Goal: Navigation & Orientation: Understand site structure

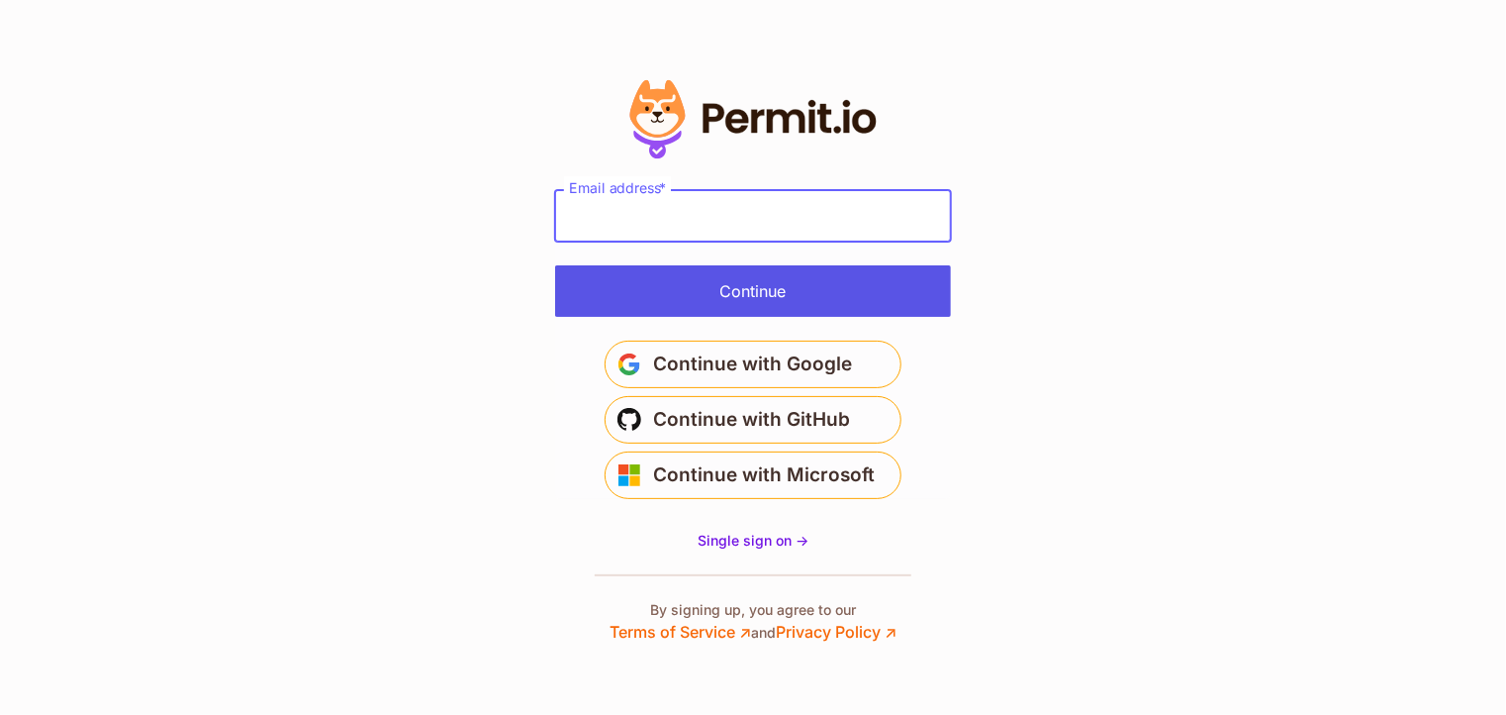
type input "**********"
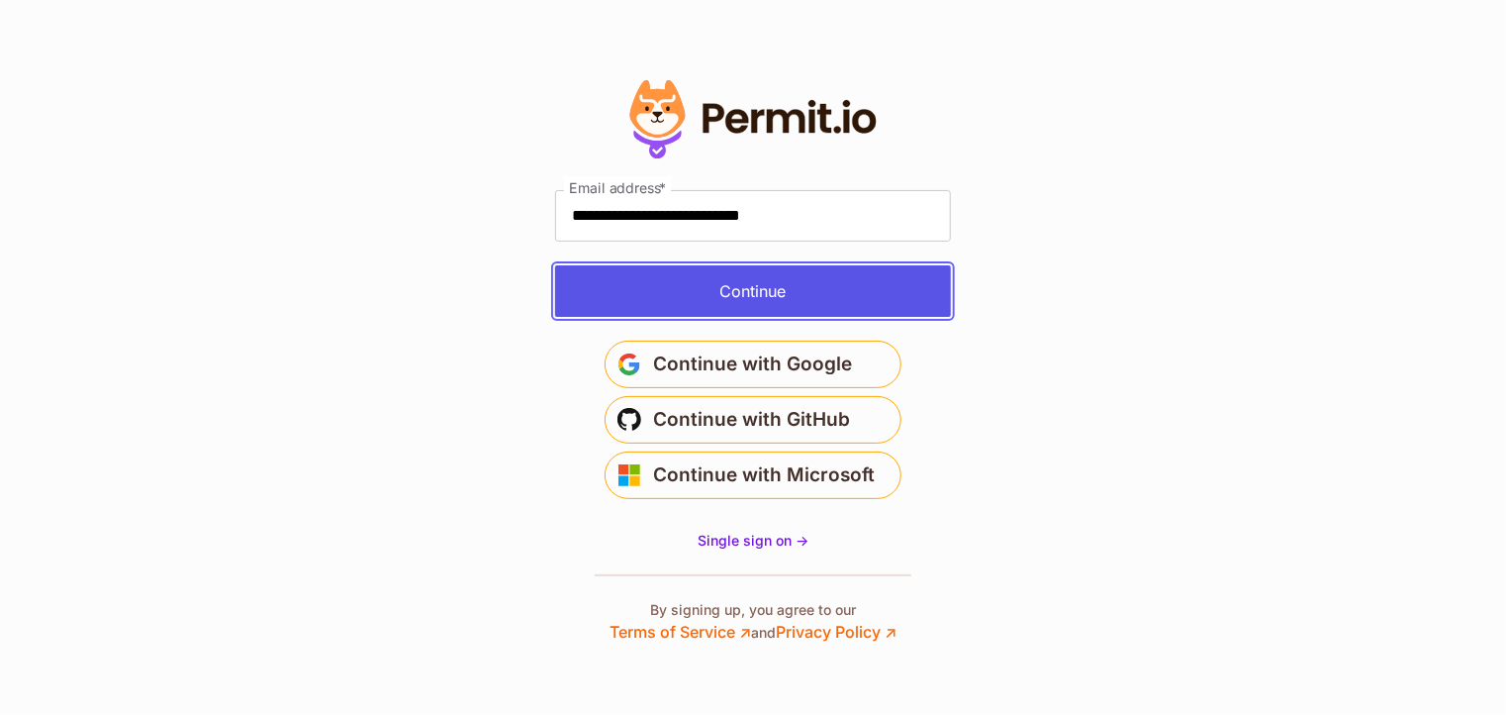
click at [780, 307] on button "Continue" at bounding box center [753, 290] width 396 height 51
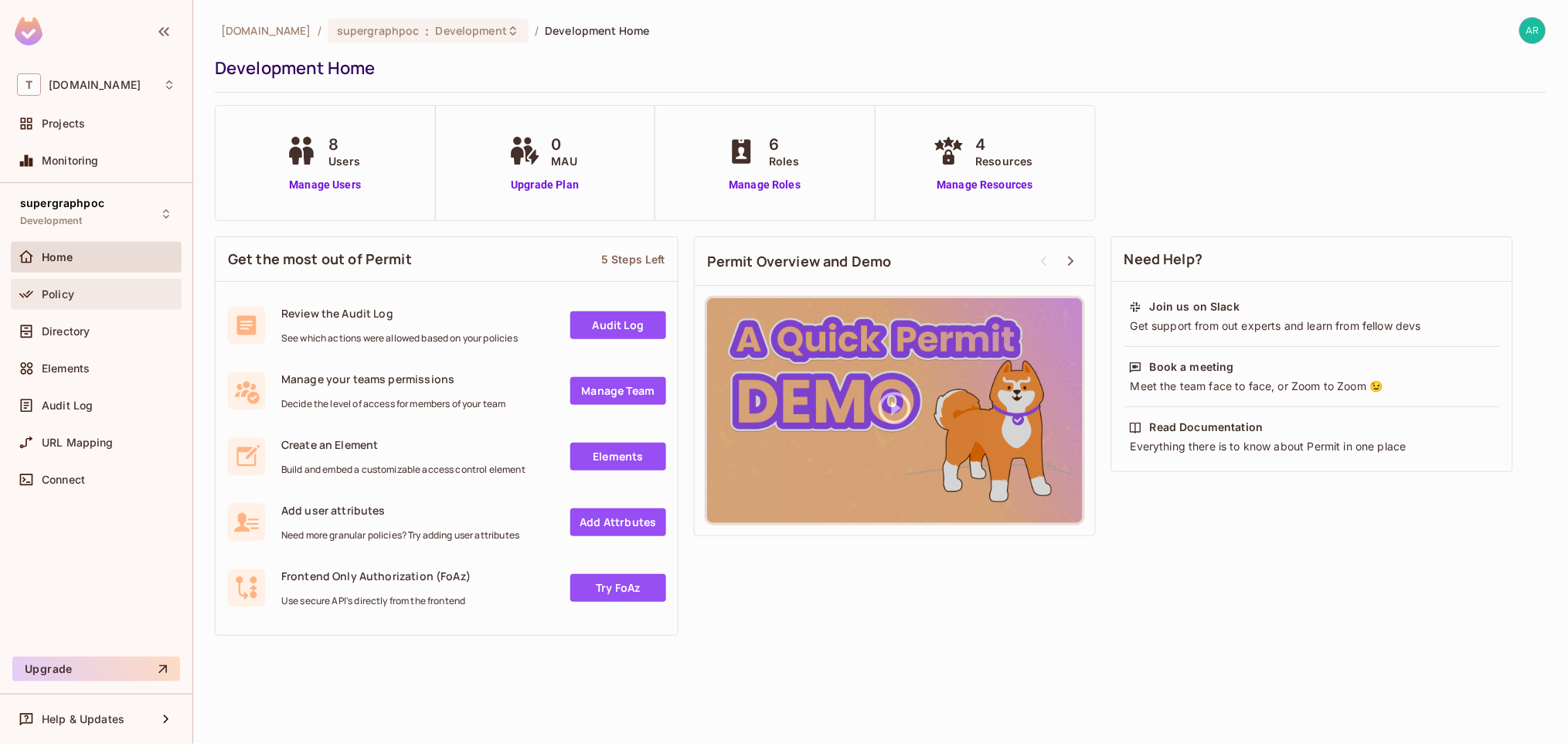
click at [69, 301] on div "Policy" at bounding box center [96, 294] width 159 height 19
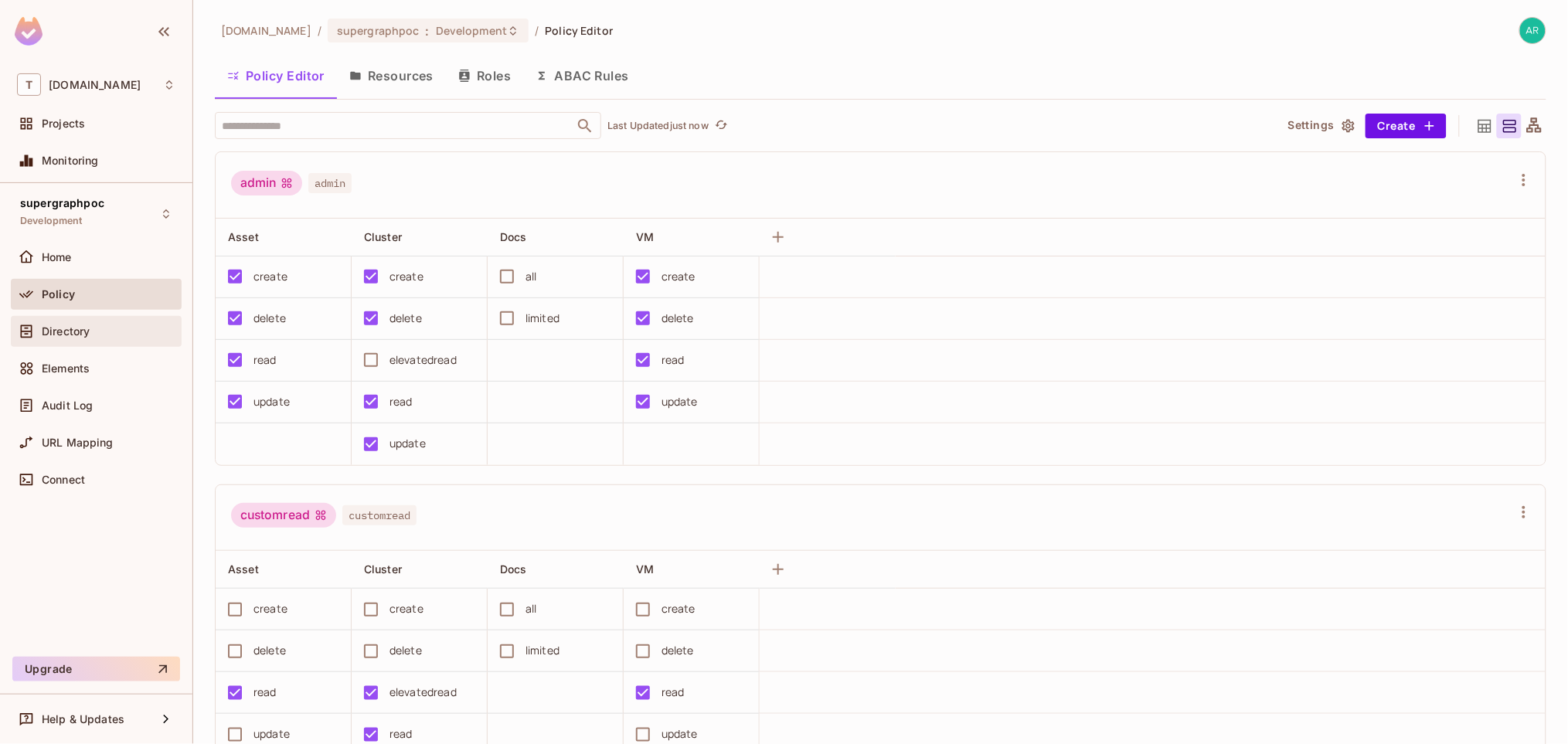
click at [47, 334] on span "Directory" at bounding box center [65, 332] width 48 height 12
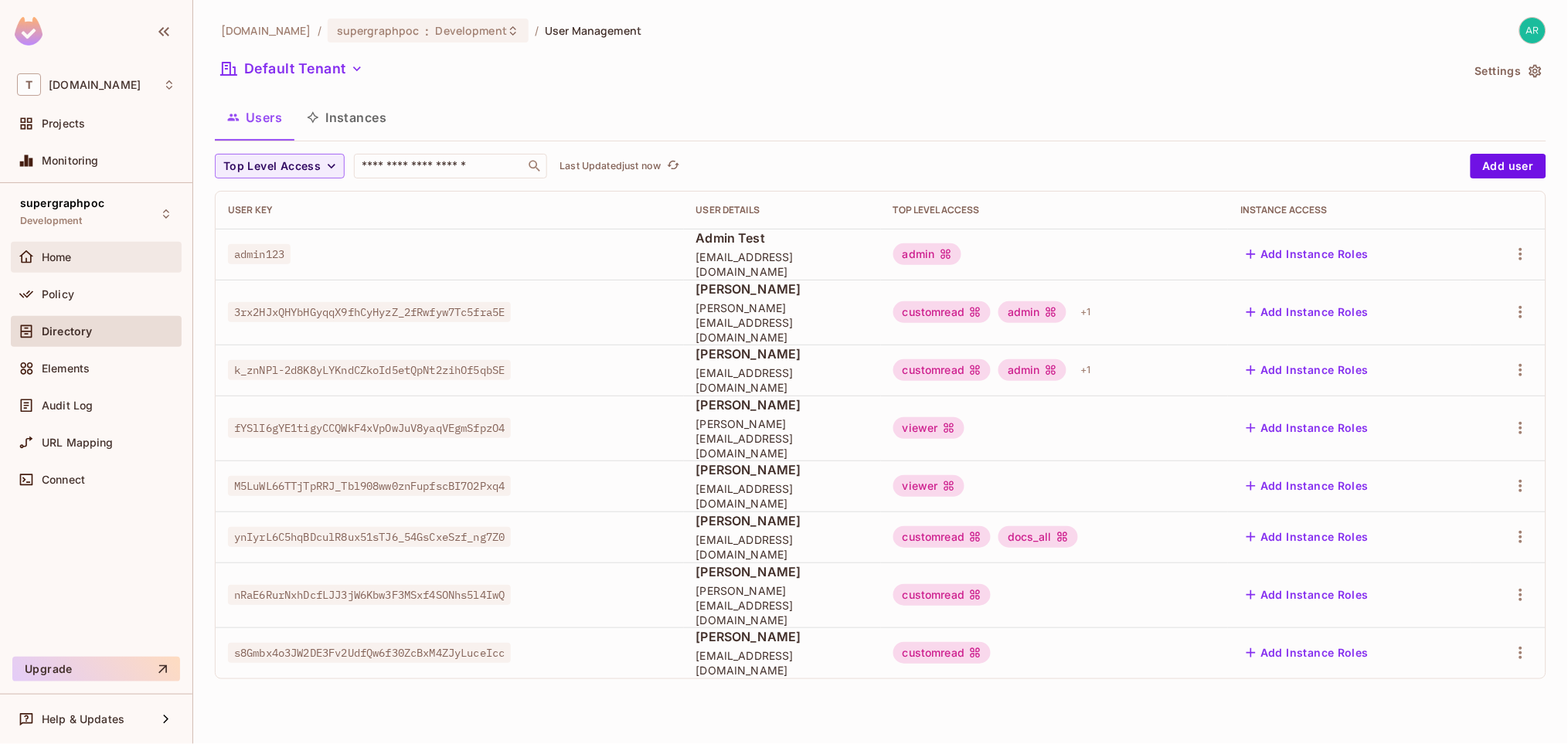
click at [103, 264] on div "Home" at bounding box center [96, 258] width 159 height 19
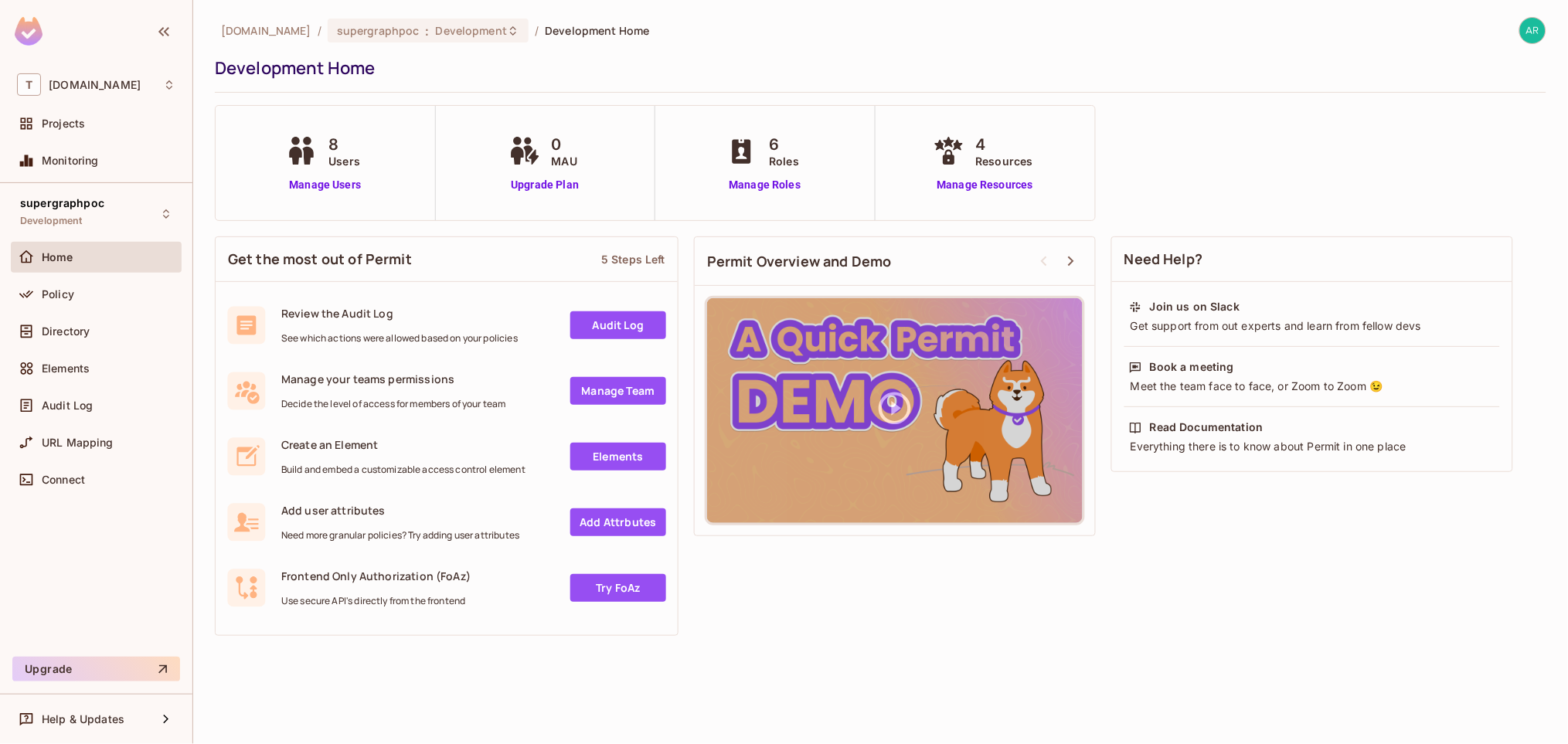
click at [1523, 38] on div at bounding box center [1533, 30] width 27 height 27
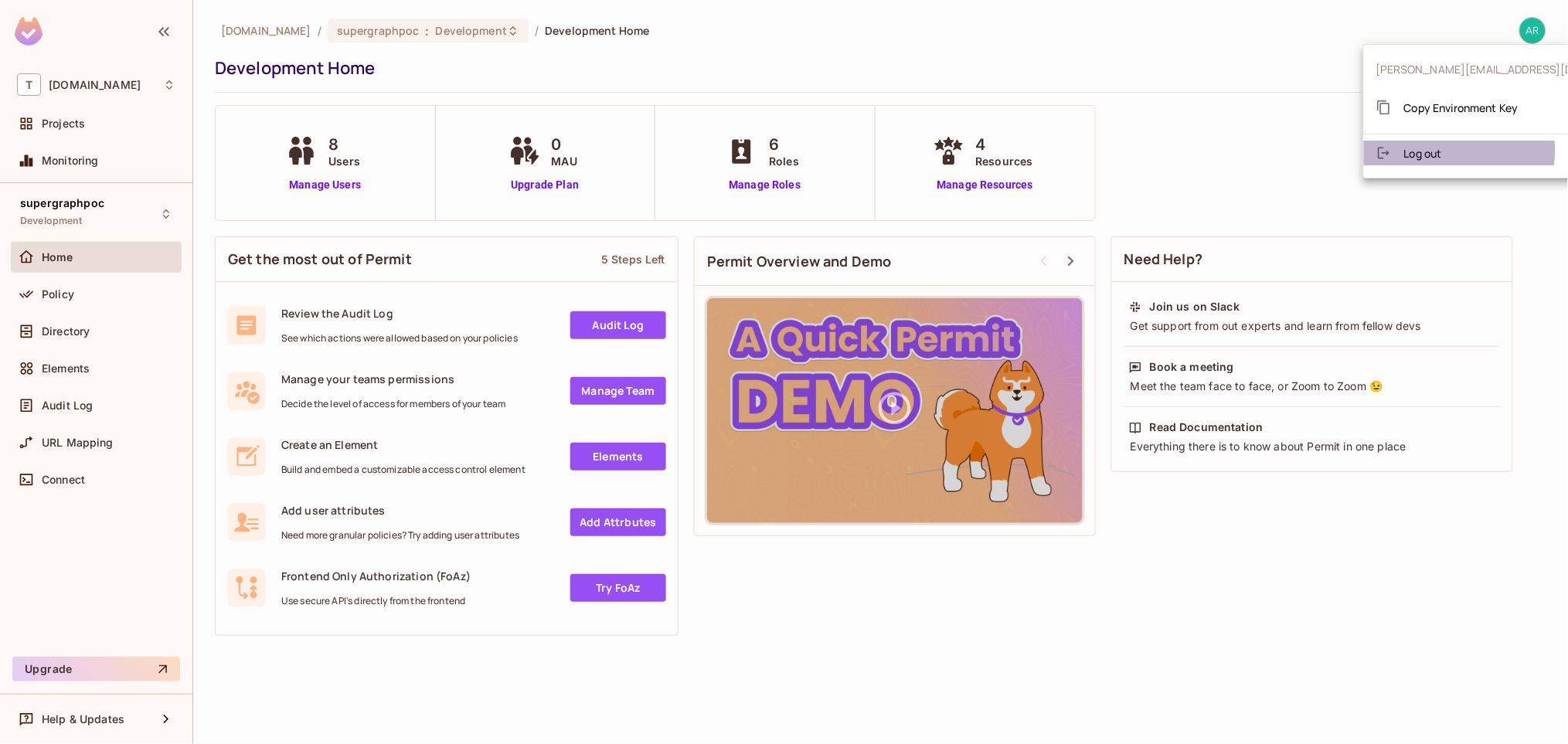
click at [1445, 151] on li "Log out" at bounding box center [1513, 153] width 298 height 25
